Goal: Task Accomplishment & Management: Manage account settings

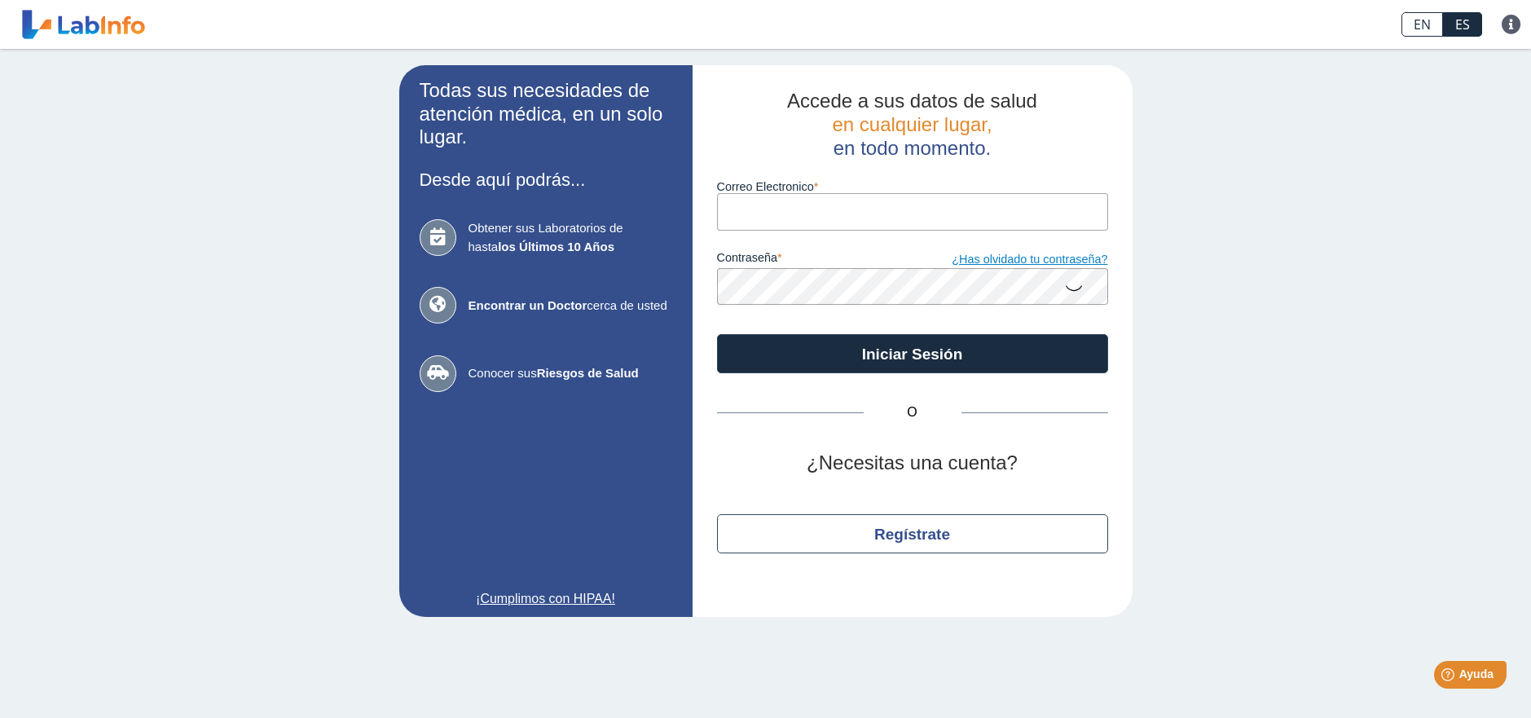
click at [977, 266] on link "¿Has olvidado tu contraseña?" at bounding box center [1009, 260] width 195 height 18
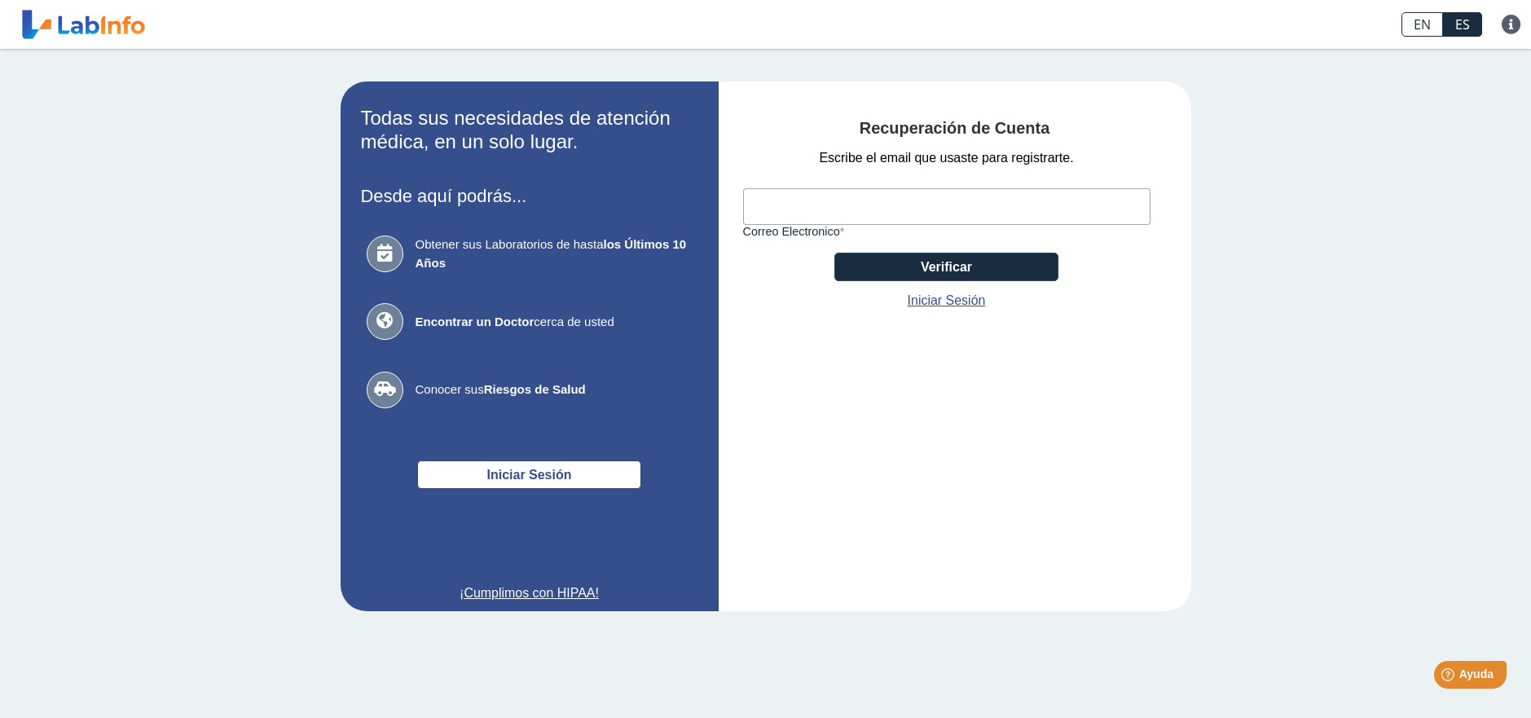
paste input "[EMAIL_ADDRESS][DOMAIN_NAME]"
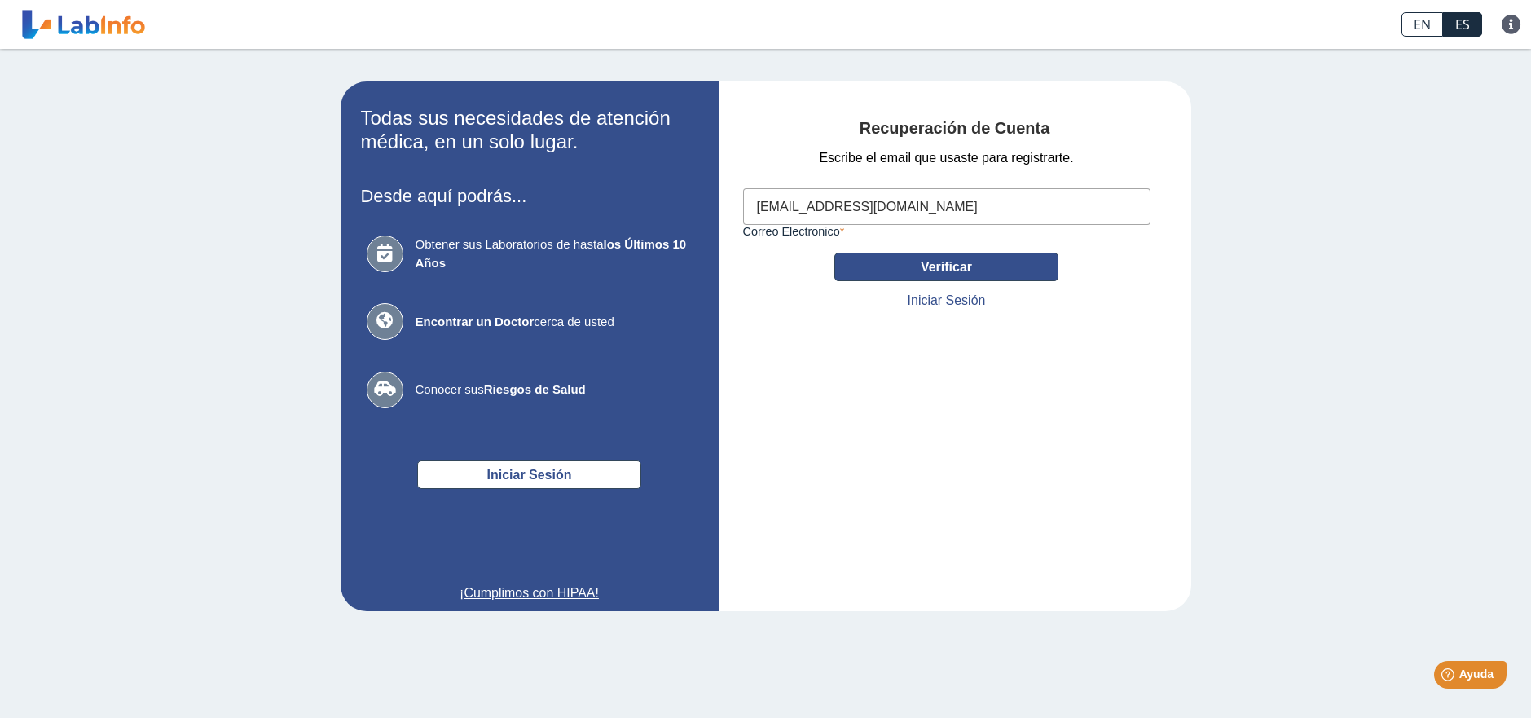
type input "[EMAIL_ADDRESS][DOMAIN_NAME]"
click at [902, 261] on button "Verificar" at bounding box center [946, 267] width 224 height 29
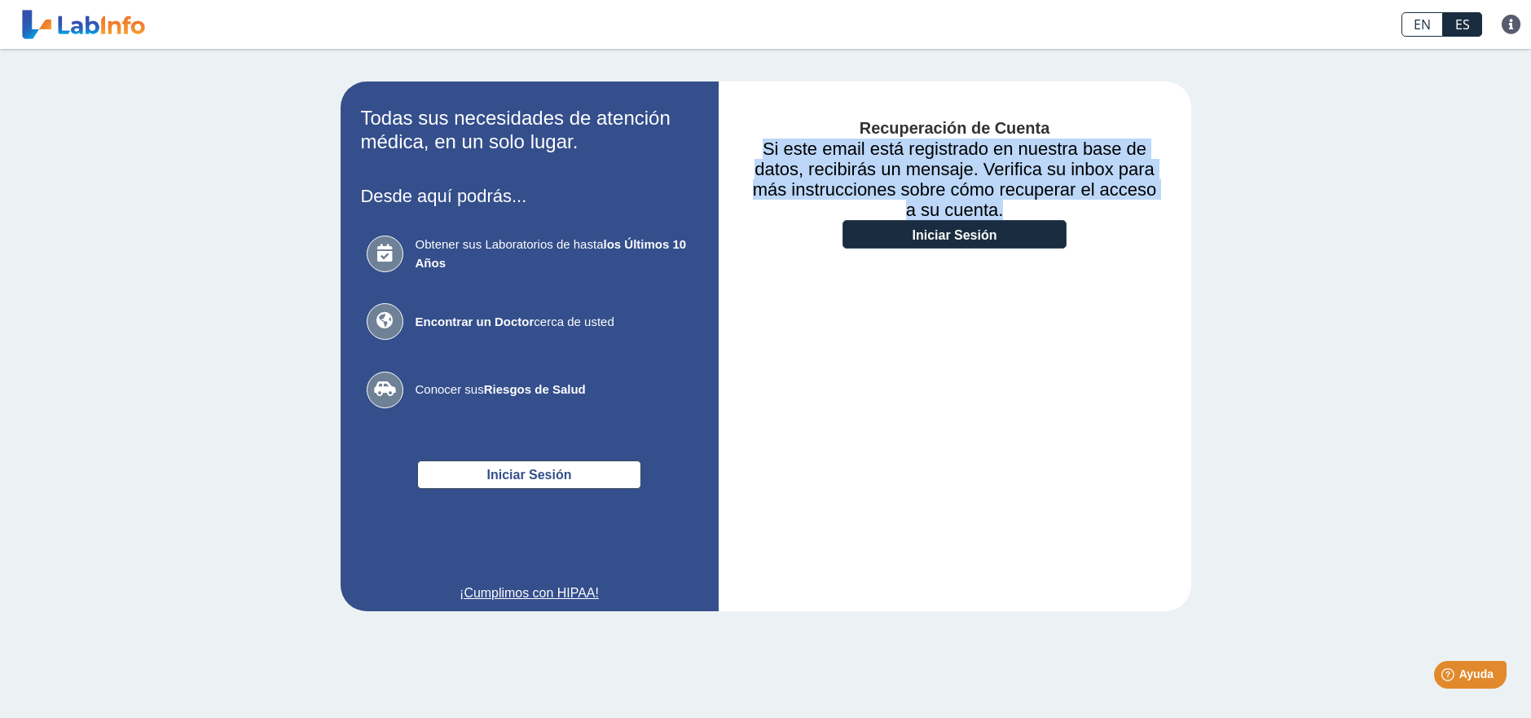
drag, startPoint x: 1008, startPoint y: 210, endPoint x: 821, endPoint y: 145, distance: 198.4
click at [797, 144] on h3 "Si este email está registrado en nuestra base de datos, recibirás un mensaje. V…" at bounding box center [955, 178] width 424 height 81
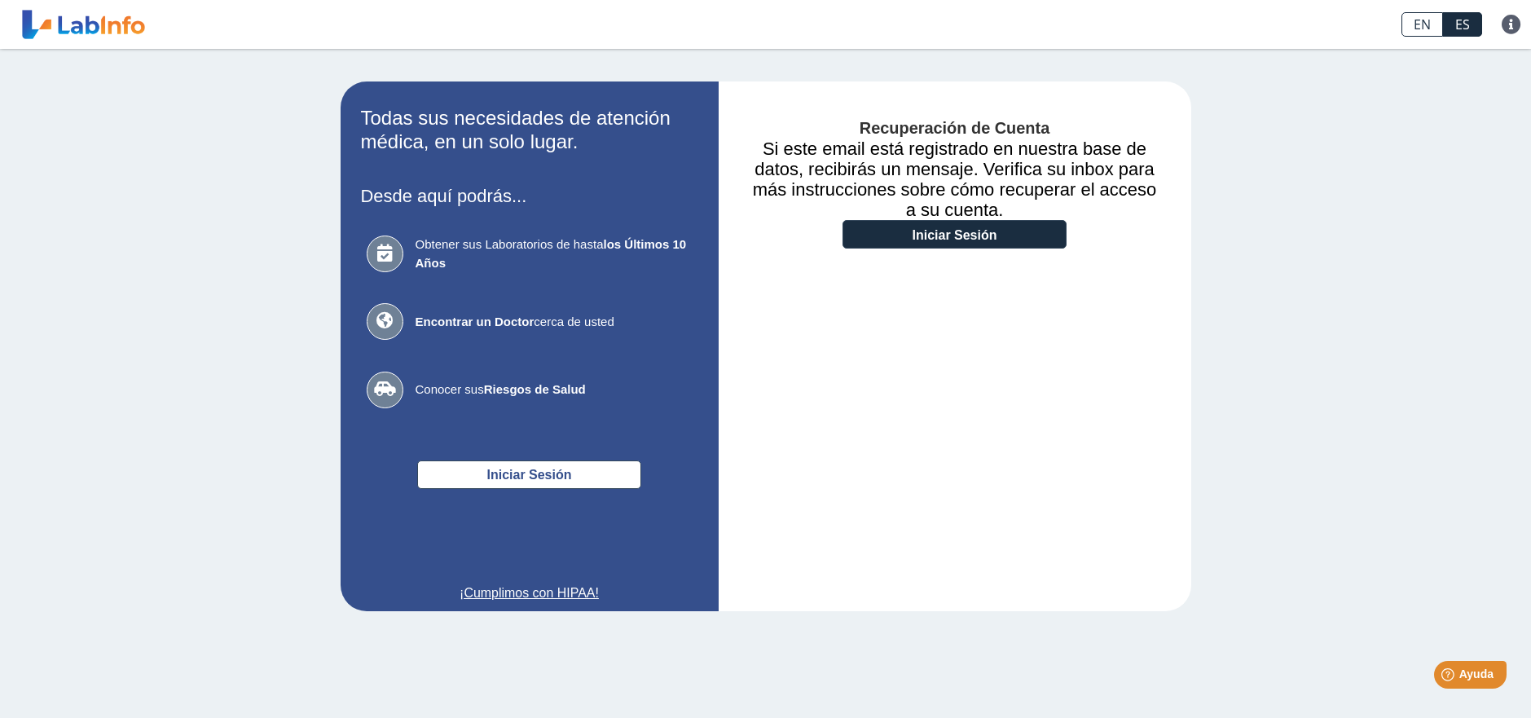
click at [1056, 187] on h3 "Si este email está registrado en nuestra base de datos, recibirás un mensaje. V…" at bounding box center [955, 178] width 424 height 81
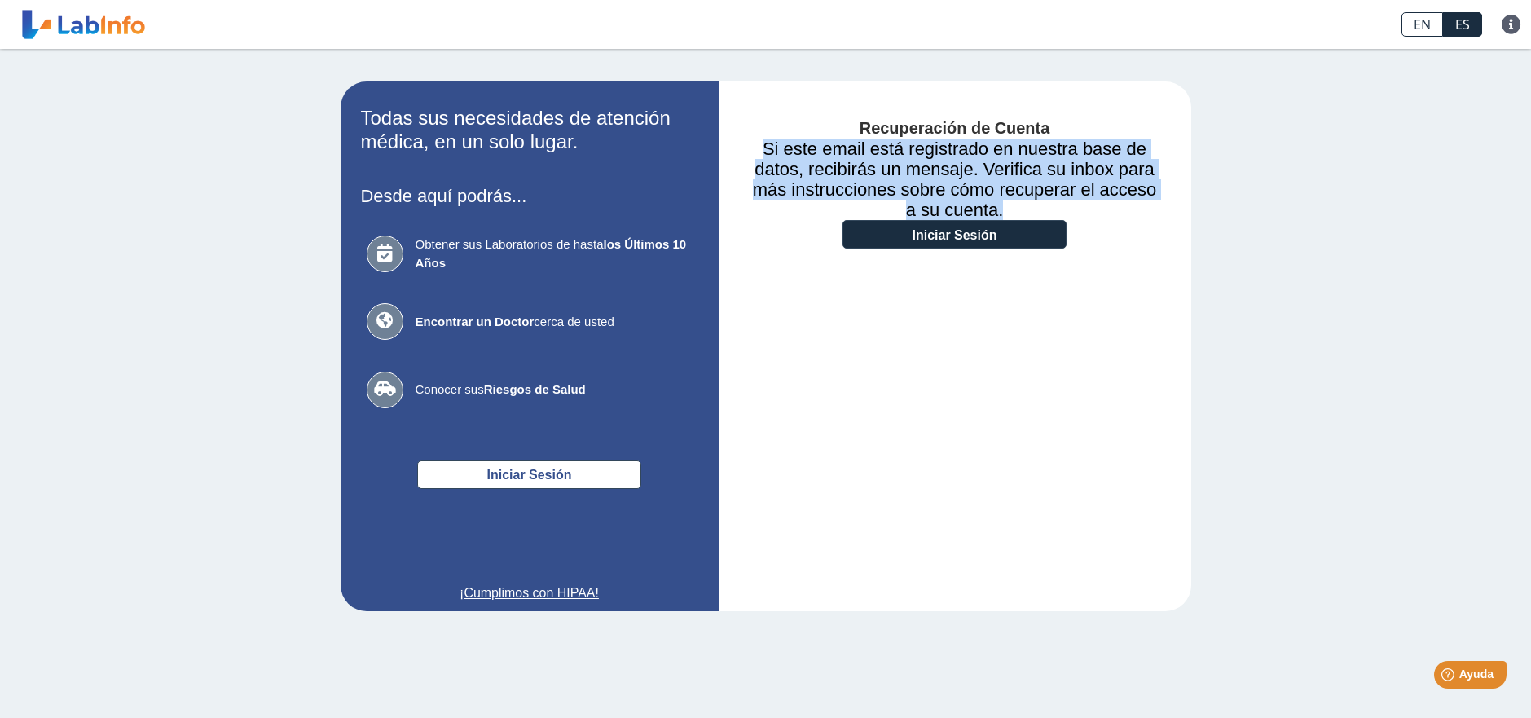
drag, startPoint x: 1021, startPoint y: 207, endPoint x: 773, endPoint y: 143, distance: 256.4
click at [767, 143] on h3 "Si este email está registrado en nuestra base de datos, recibirás un mensaje. V…" at bounding box center [955, 178] width 424 height 81
copy h3 "Si este email está registrado en nuestra base de datos, recibirás un mensaje. V…"
